Goal: Information Seeking & Learning: Learn about a topic

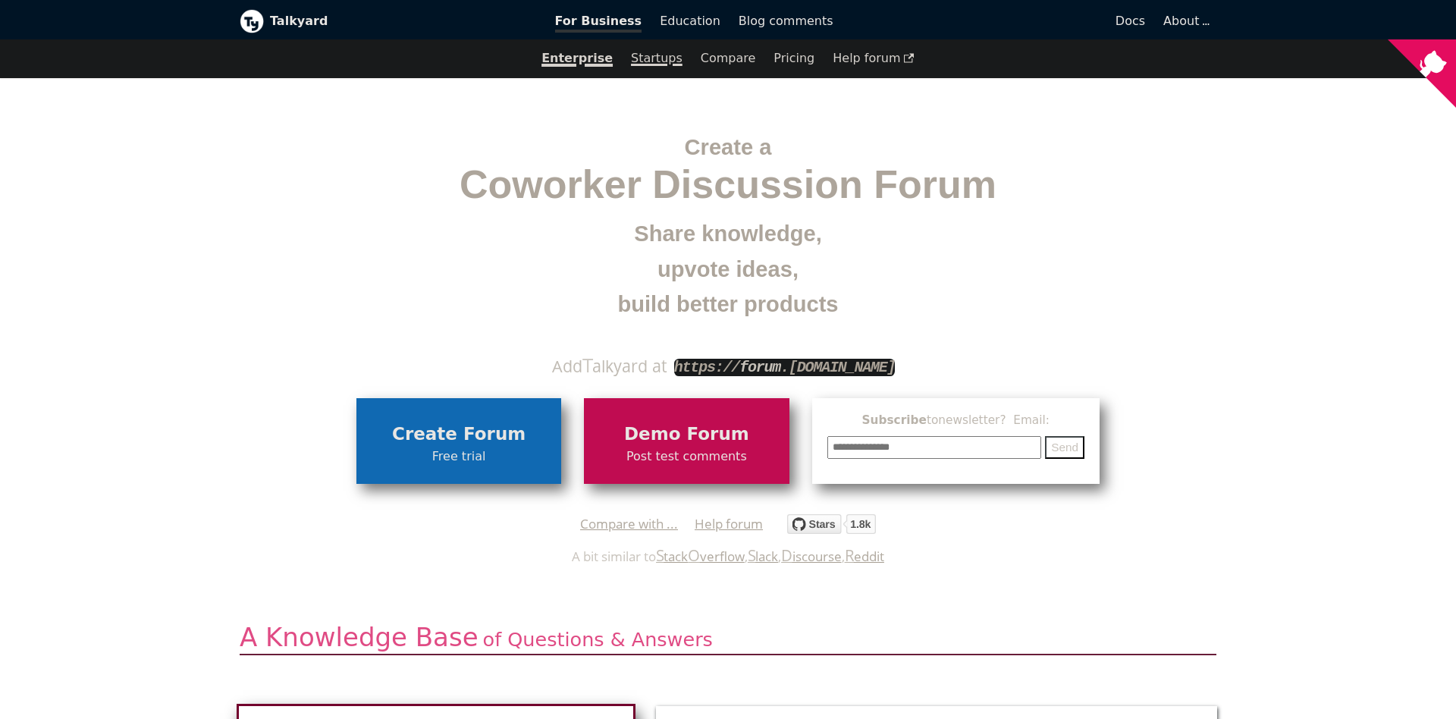
click at [663, 69] on link "Startups" at bounding box center [657, 58] width 70 height 26
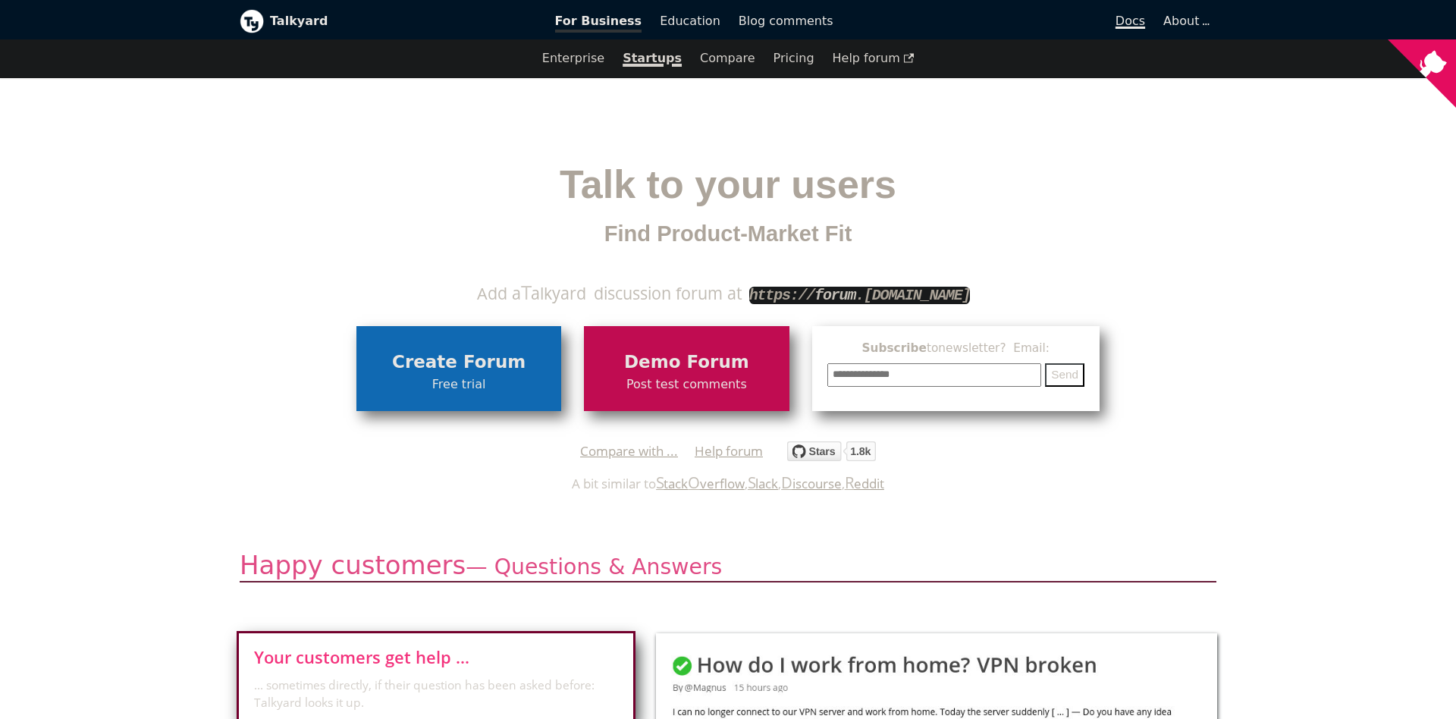
click at [1142, 26] on span "Docs" at bounding box center [1130, 21] width 30 height 14
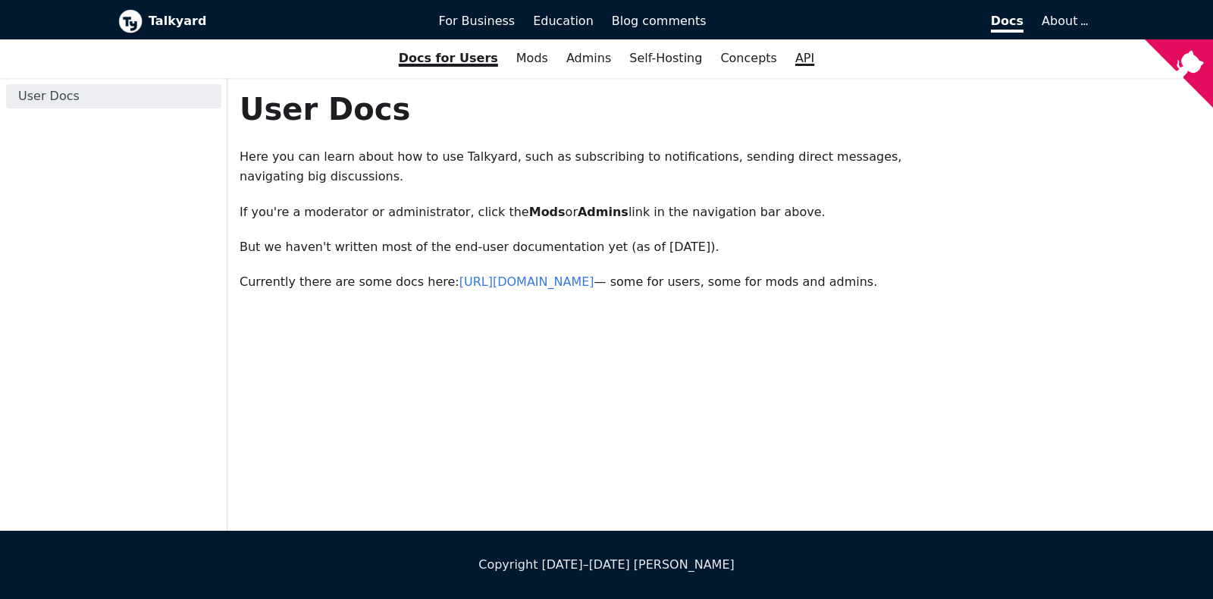
click at [795, 67] on link "API" at bounding box center [804, 58] width 37 height 26
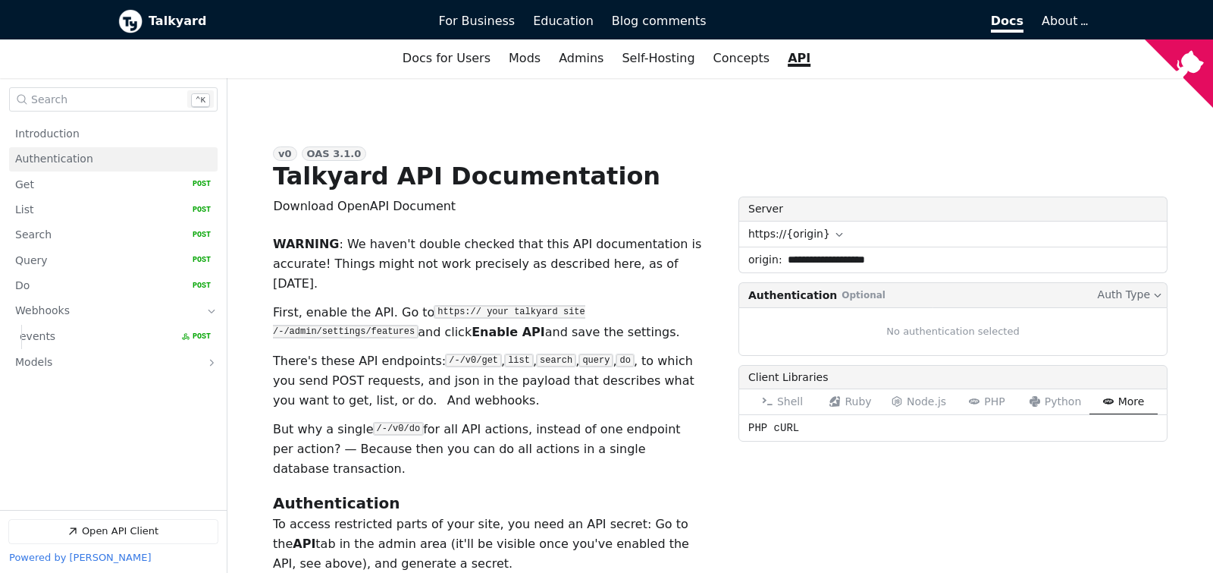
click at [53, 158] on span "Authentication" at bounding box center [54, 159] width 78 height 14
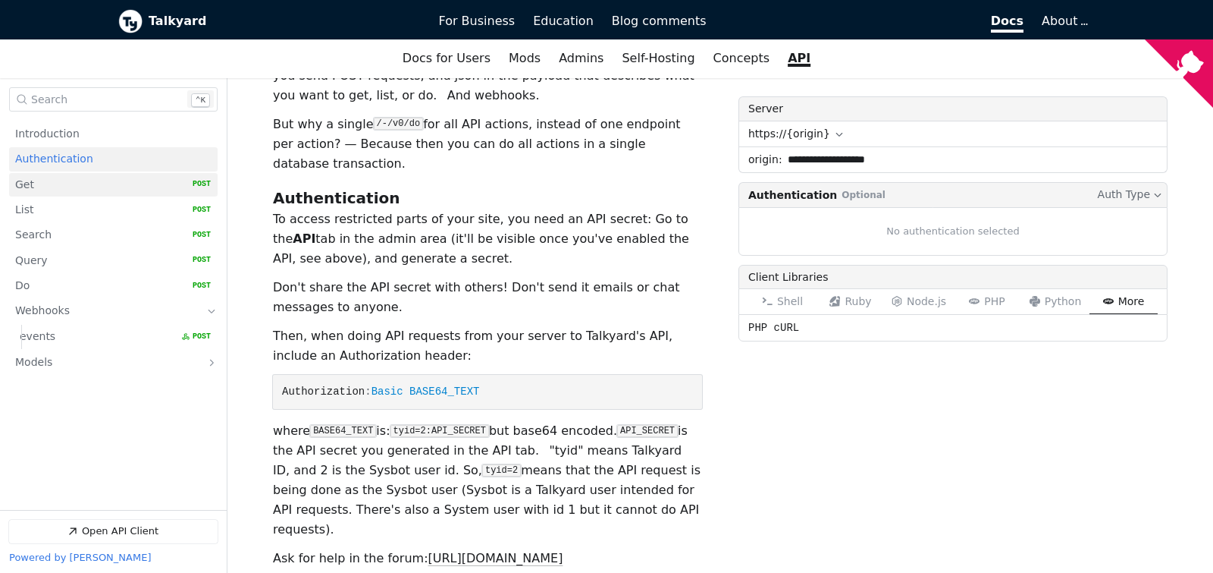
click at [57, 182] on link "Get   HTTP Method: POST" at bounding box center [113, 185] width 196 height 24
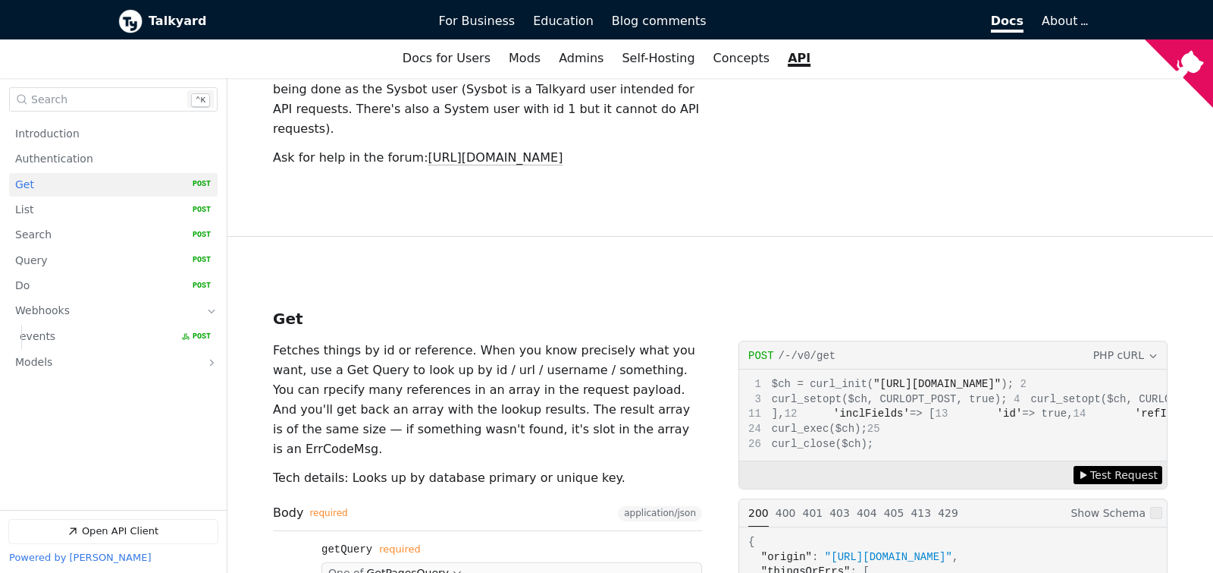
scroll to position [944, 0]
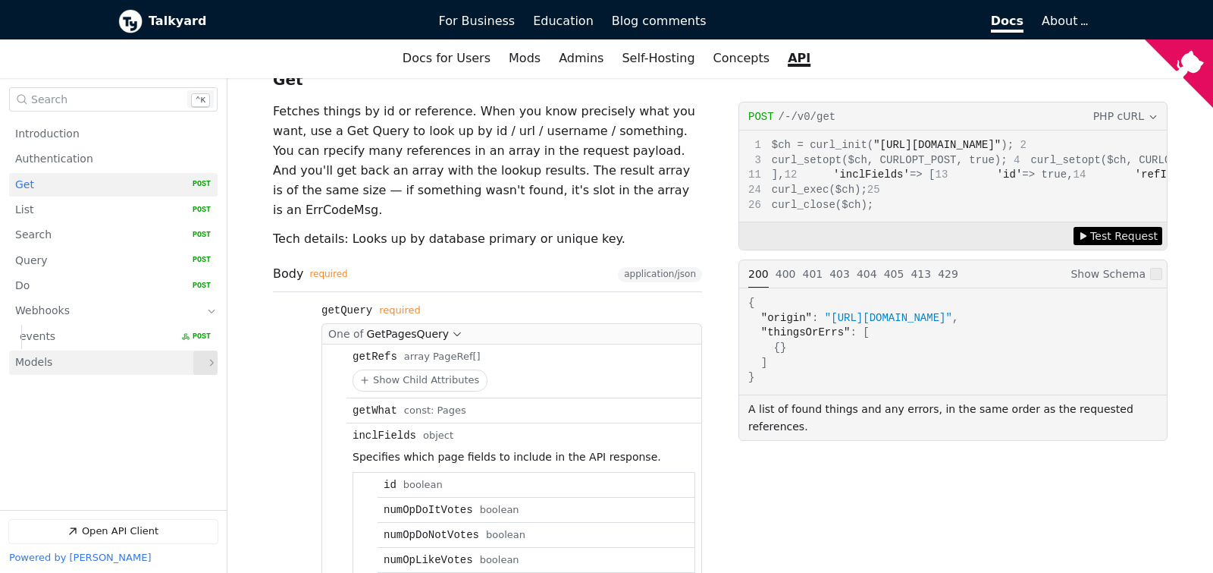
click at [205, 369] on p "Expand Models" at bounding box center [205, 362] width 24 height 24
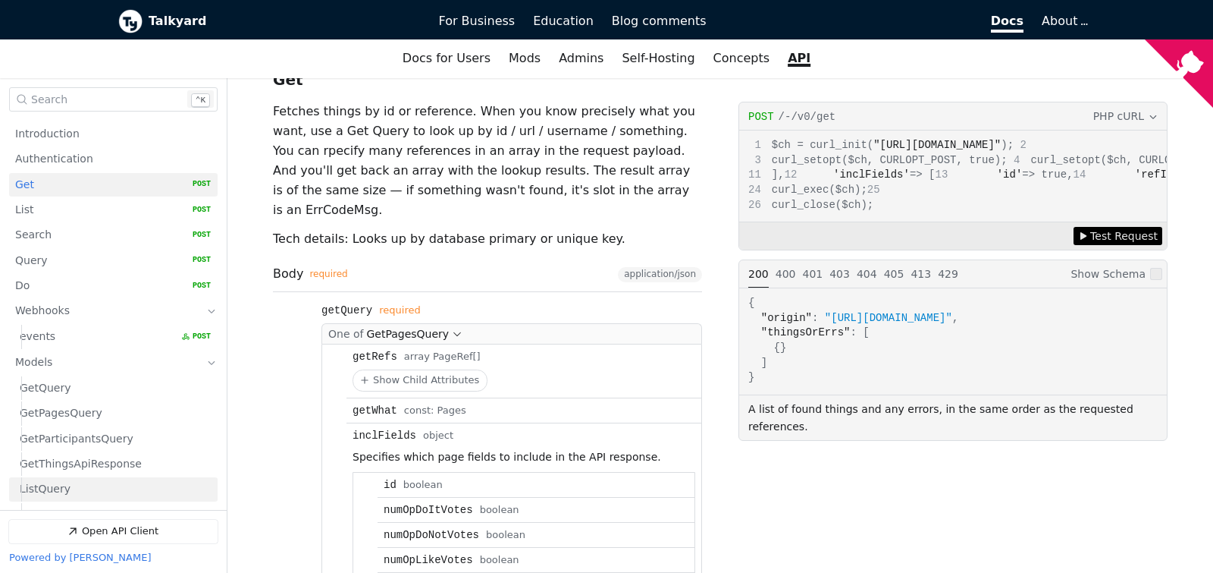
click at [91, 489] on link "ListQuery" at bounding box center [115, 490] width 191 height 24
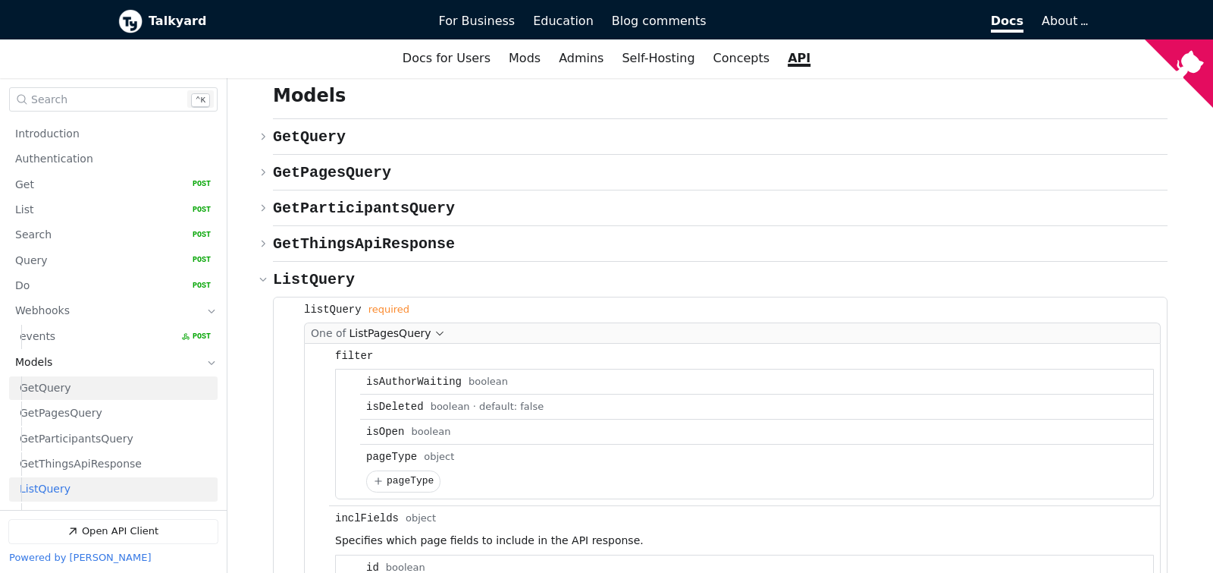
click at [71, 389] on link "GetQuery" at bounding box center [115, 388] width 191 height 24
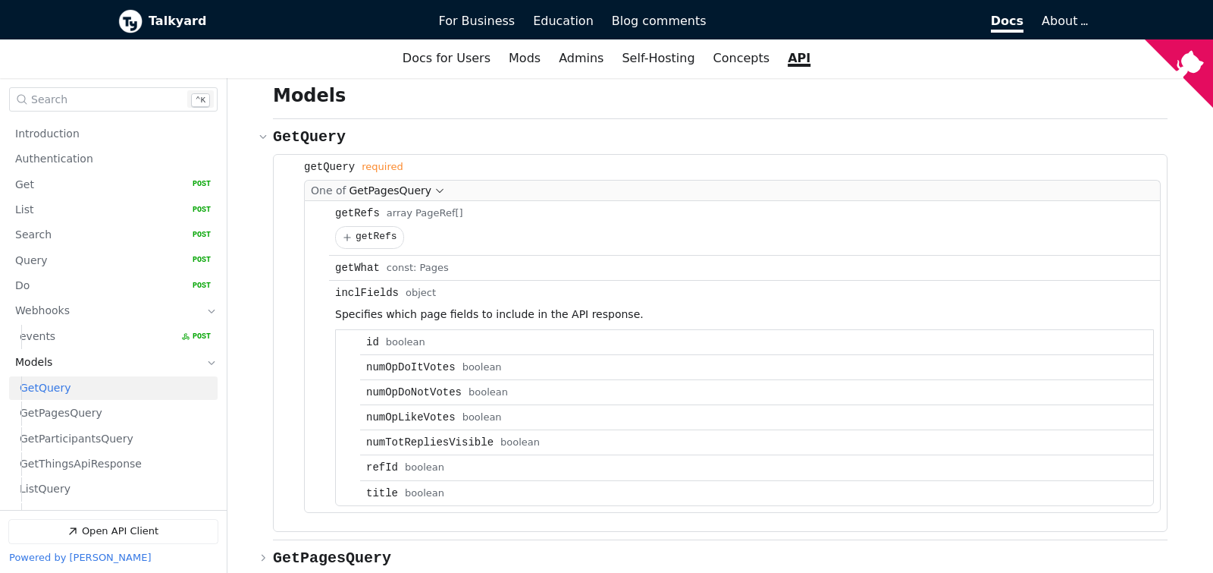
scroll to position [7034, 0]
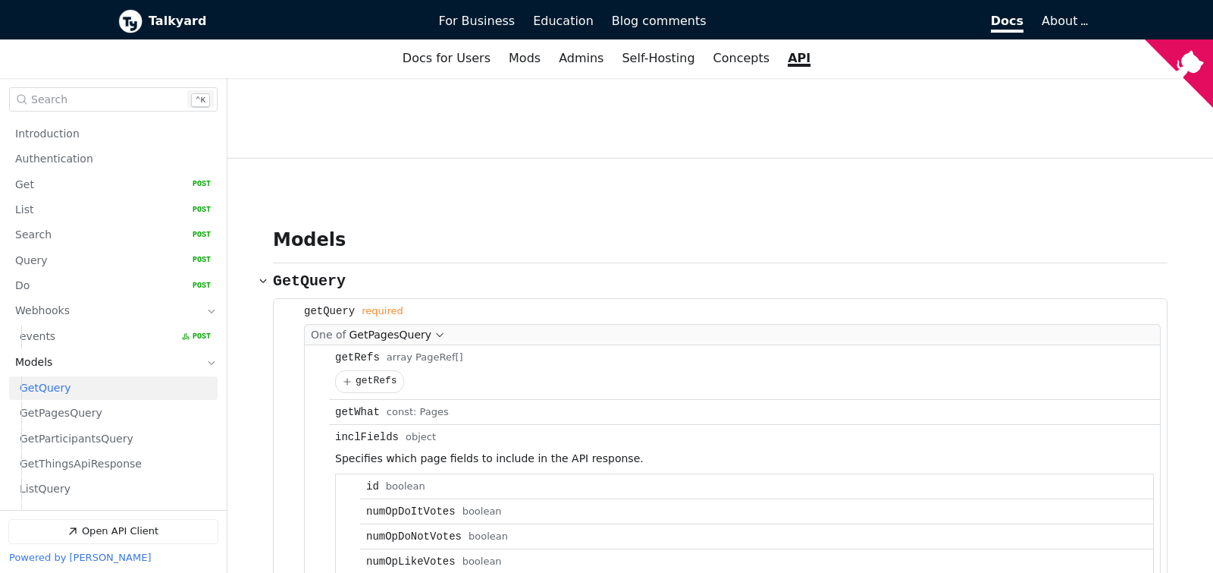
click at [967, 351] on div "getRefs Type: array PageRef[]" at bounding box center [744, 357] width 819 height 12
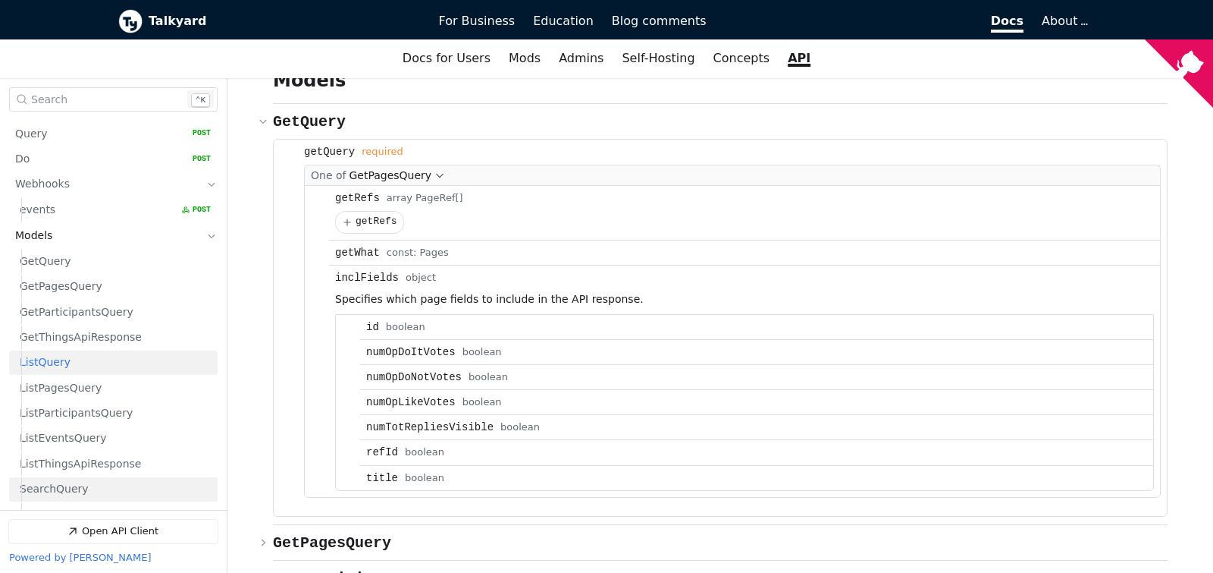
scroll to position [110, 0]
